Goal: Information Seeking & Learning: Learn about a topic

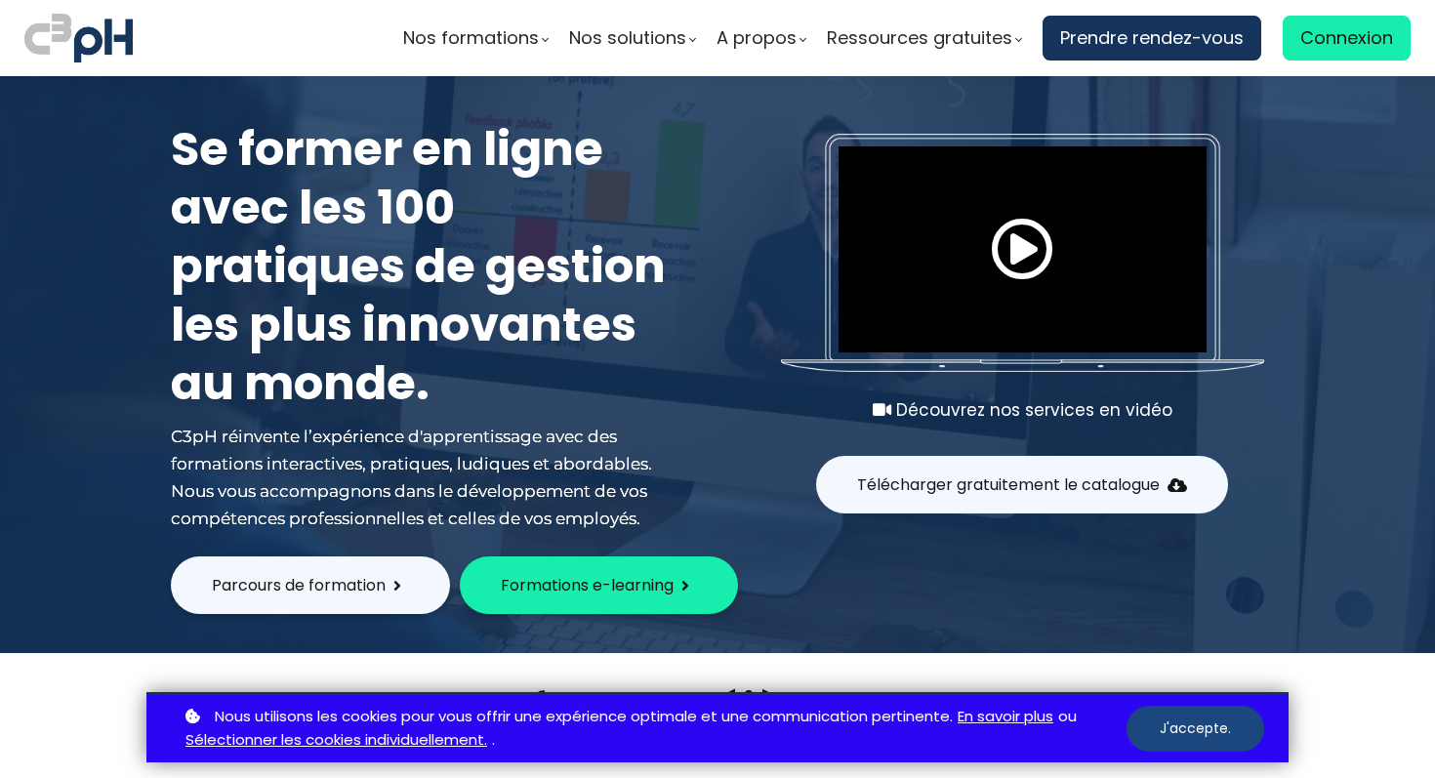
click at [1219, 733] on button "J'accepte." at bounding box center [1196, 729] width 138 height 46
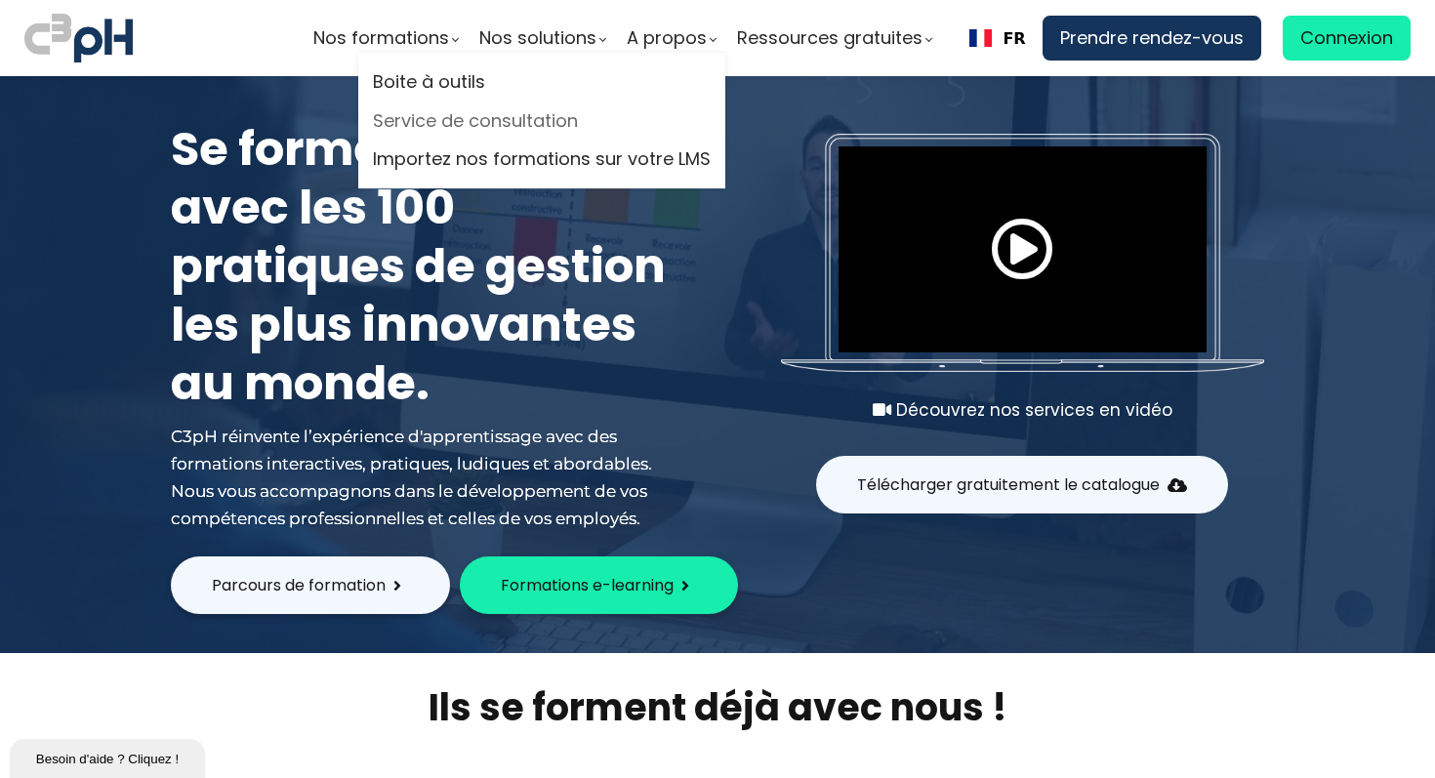
click at [508, 121] on link "Service de consultation" at bounding box center [542, 120] width 338 height 29
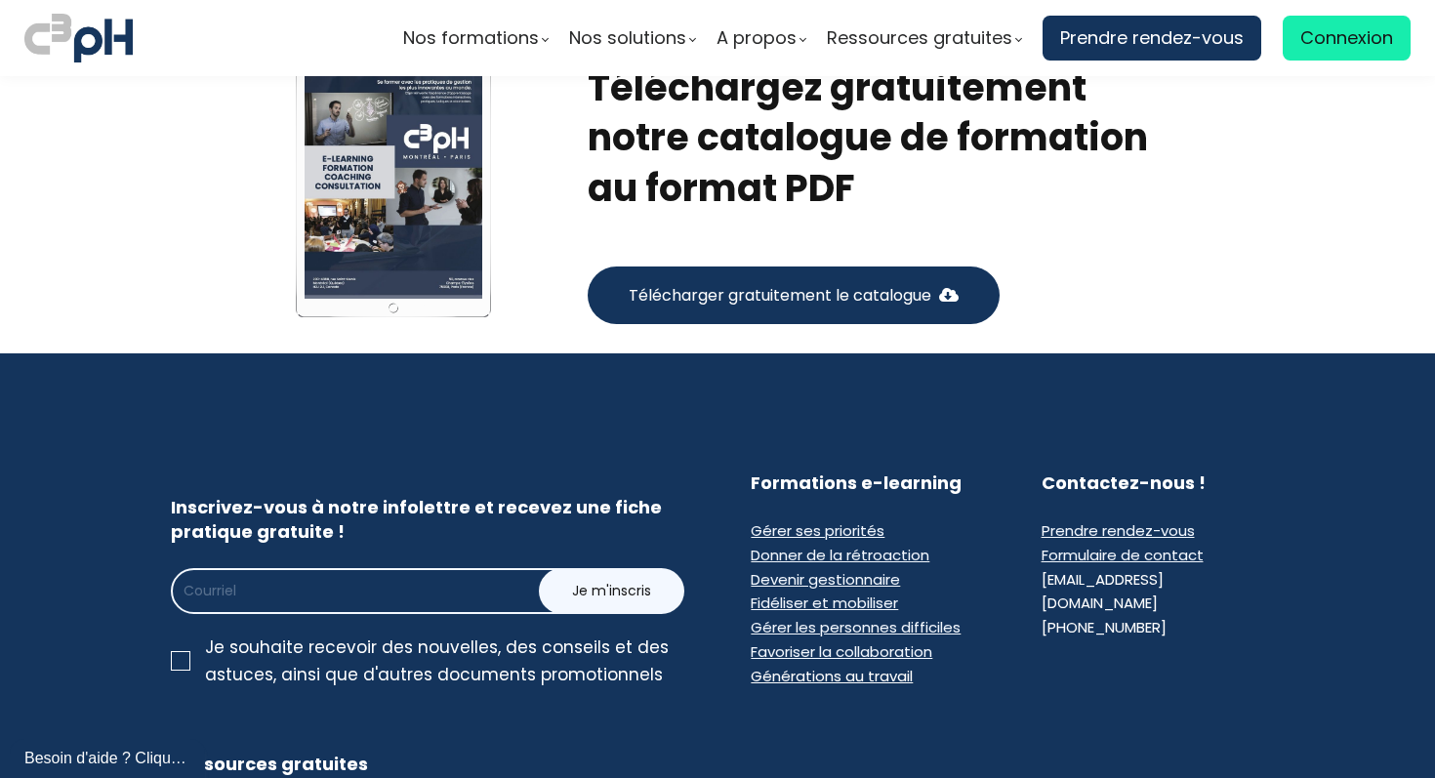
scroll to position [4284, 0]
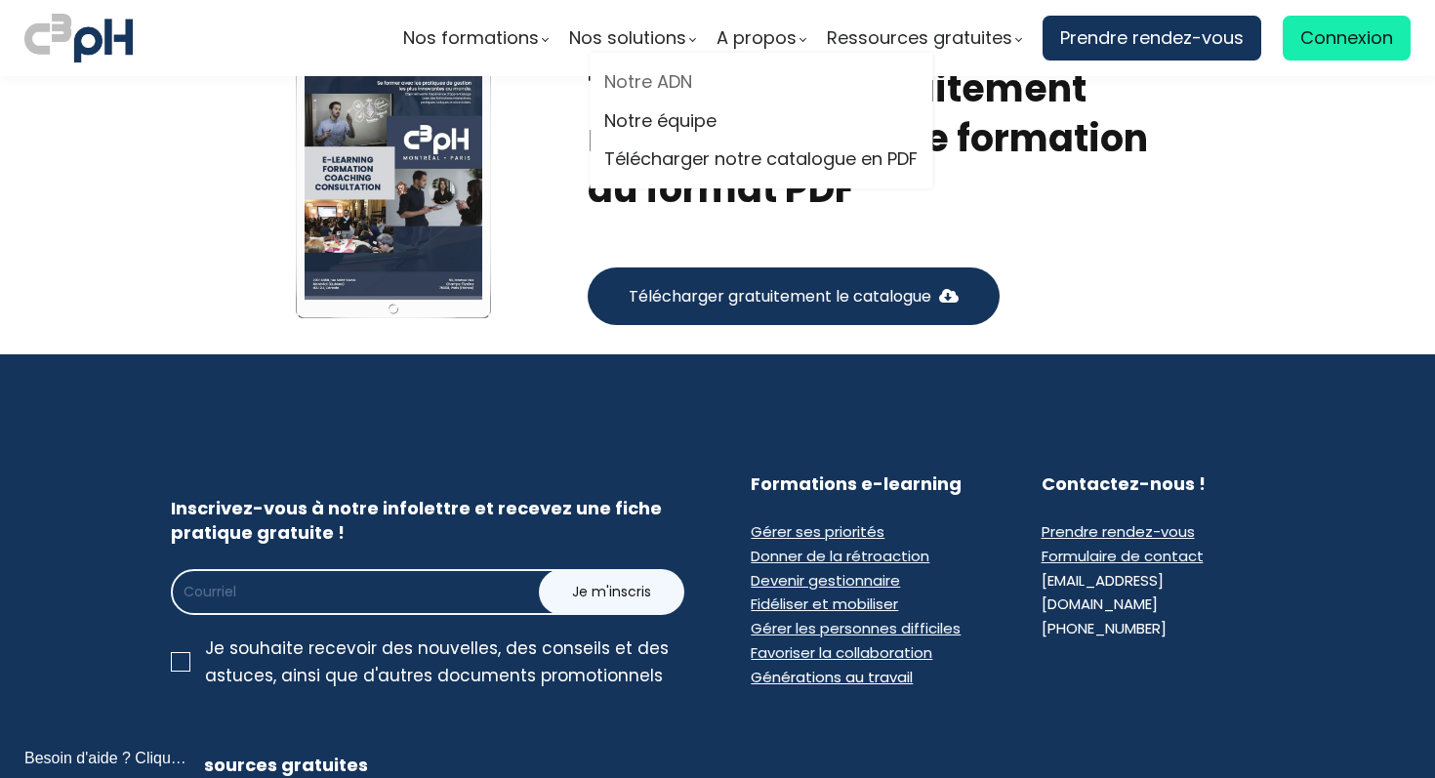
click at [650, 83] on link "Notre ADN" at bounding box center [760, 81] width 313 height 29
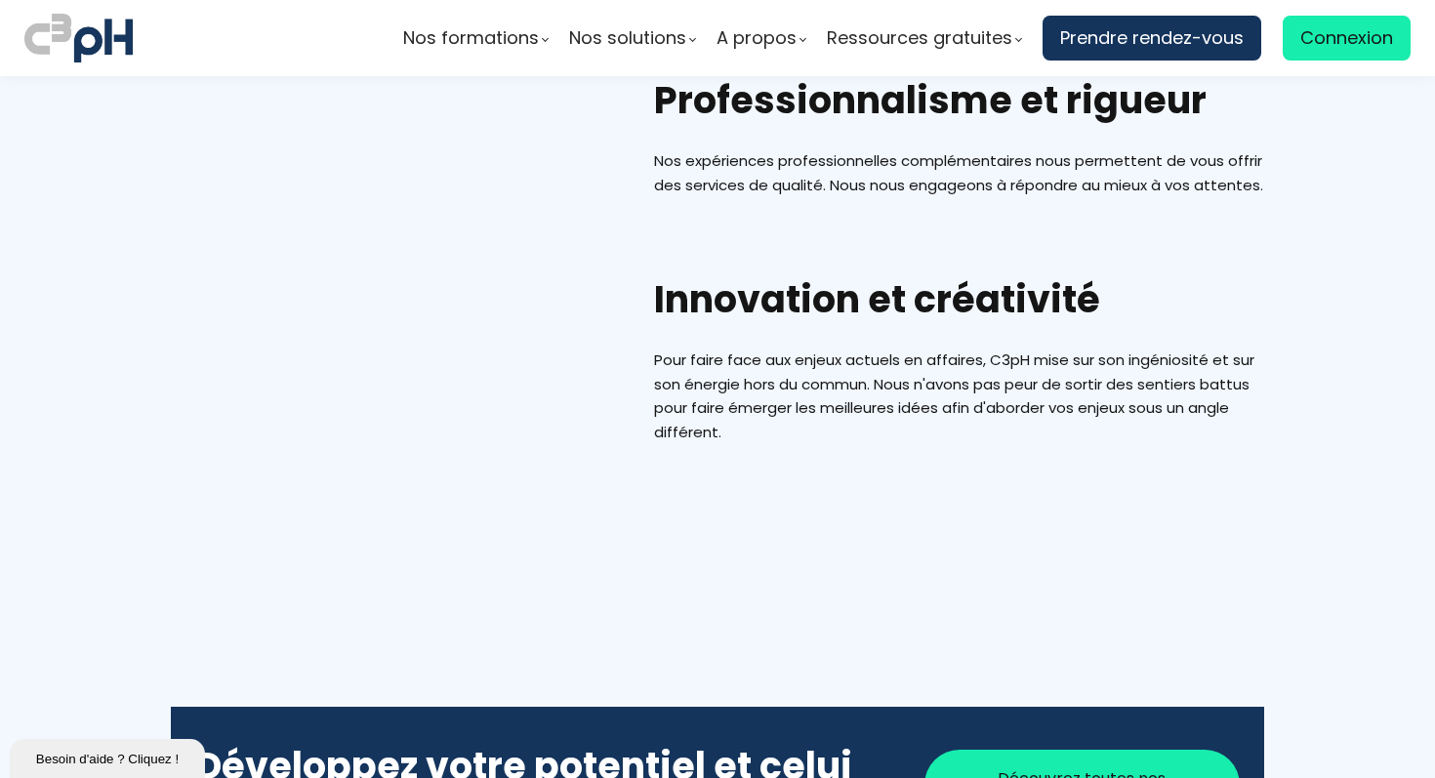
scroll to position [1801, 0]
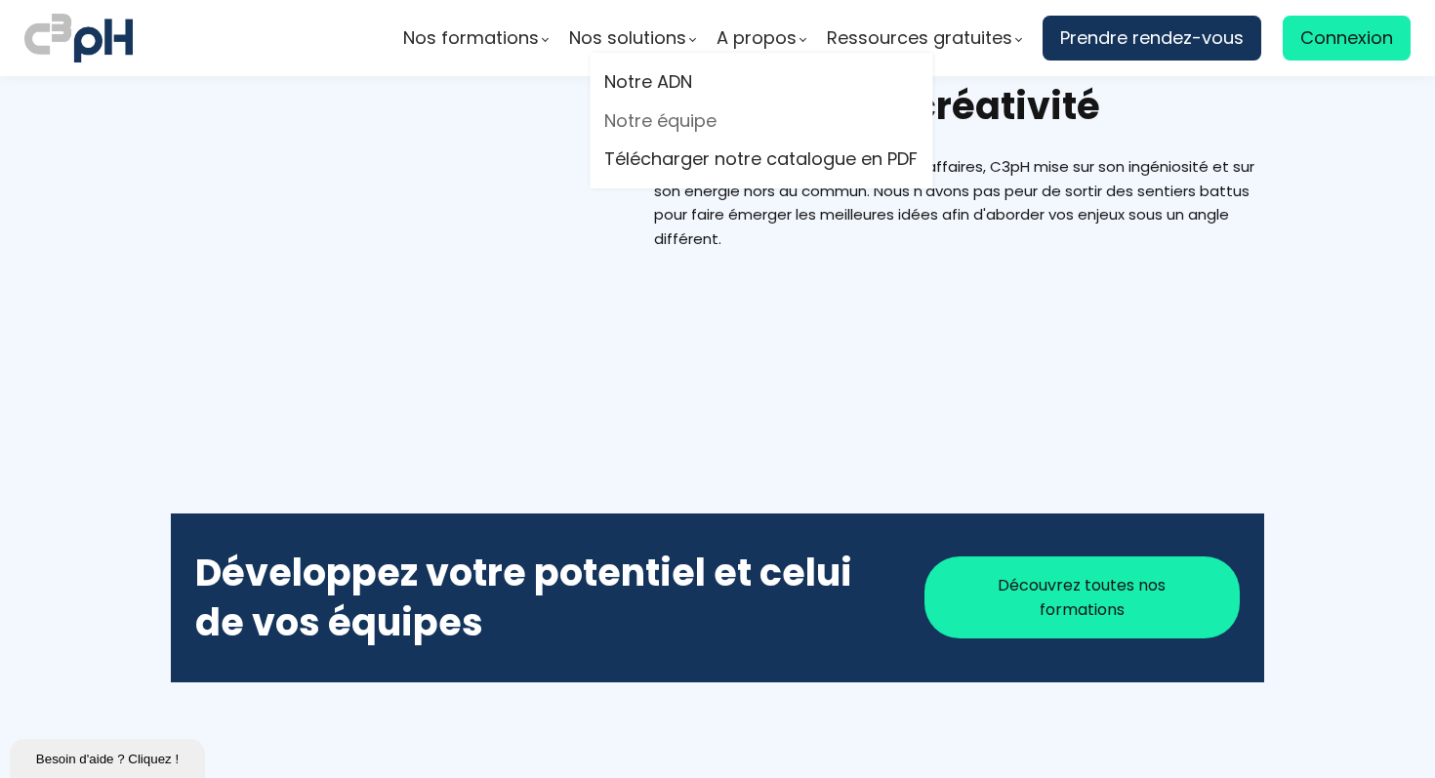
click at [666, 114] on link "Notre équipe" at bounding box center [760, 120] width 313 height 29
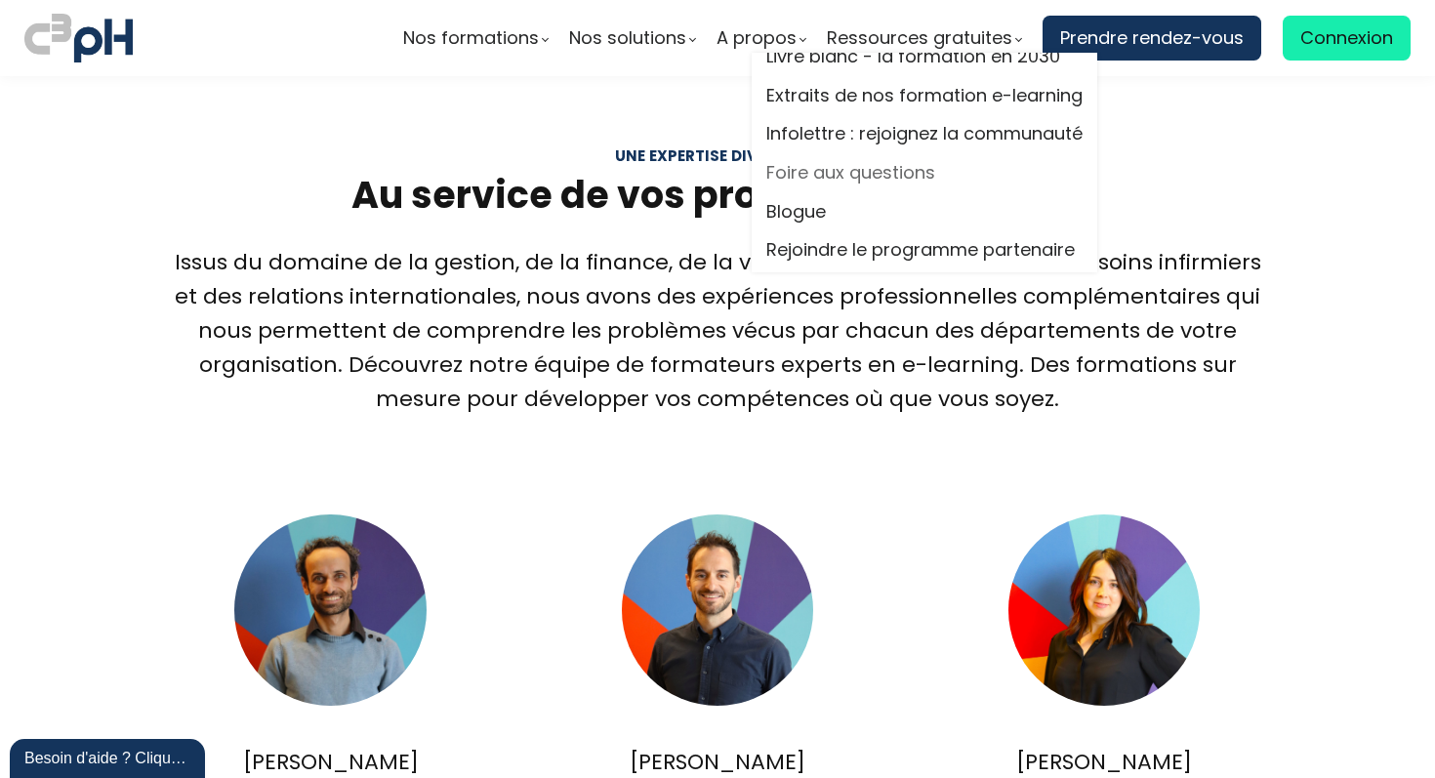
scroll to position [32, 0]
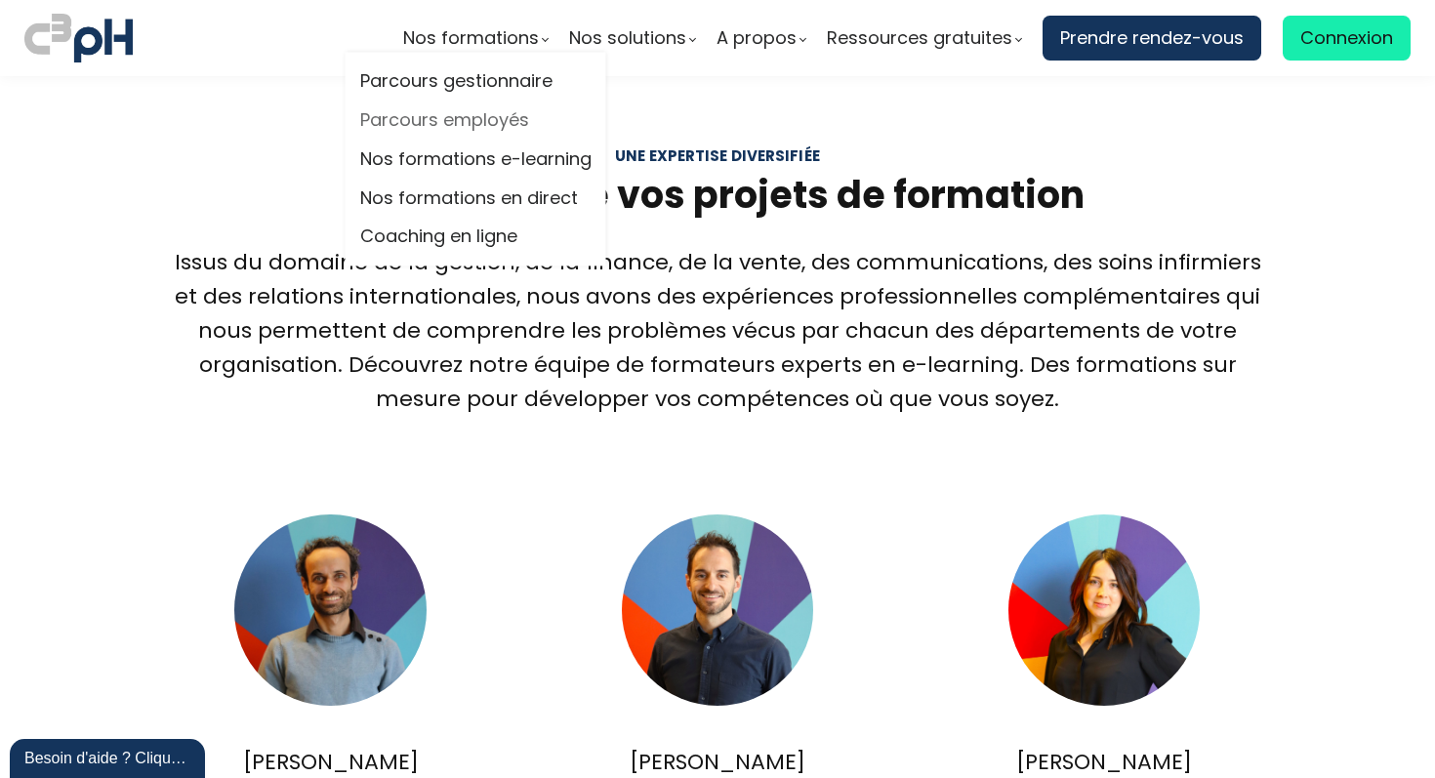
click at [465, 124] on link "Parcours employés" at bounding box center [475, 120] width 231 height 29
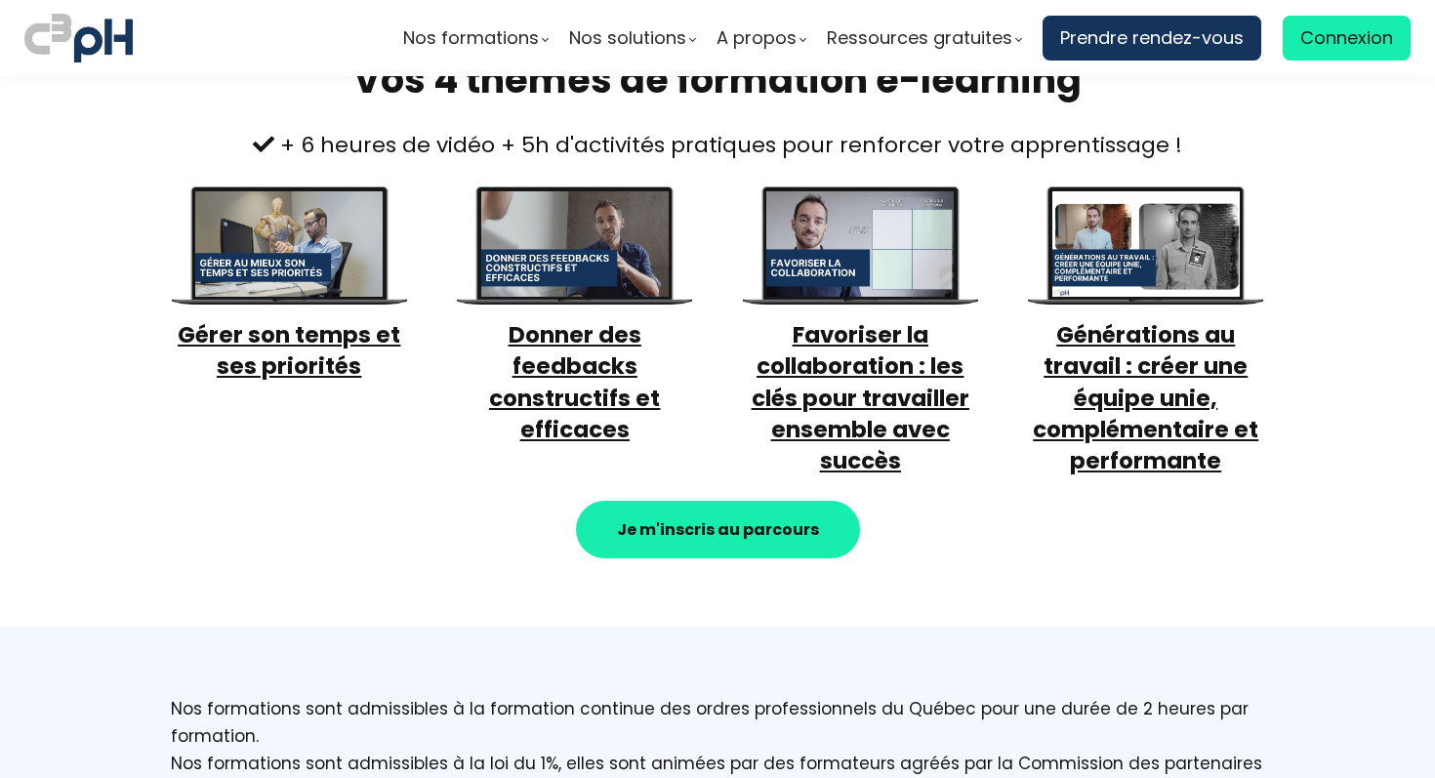
scroll to position [766, 0]
